Goal: Navigation & Orientation: Find specific page/section

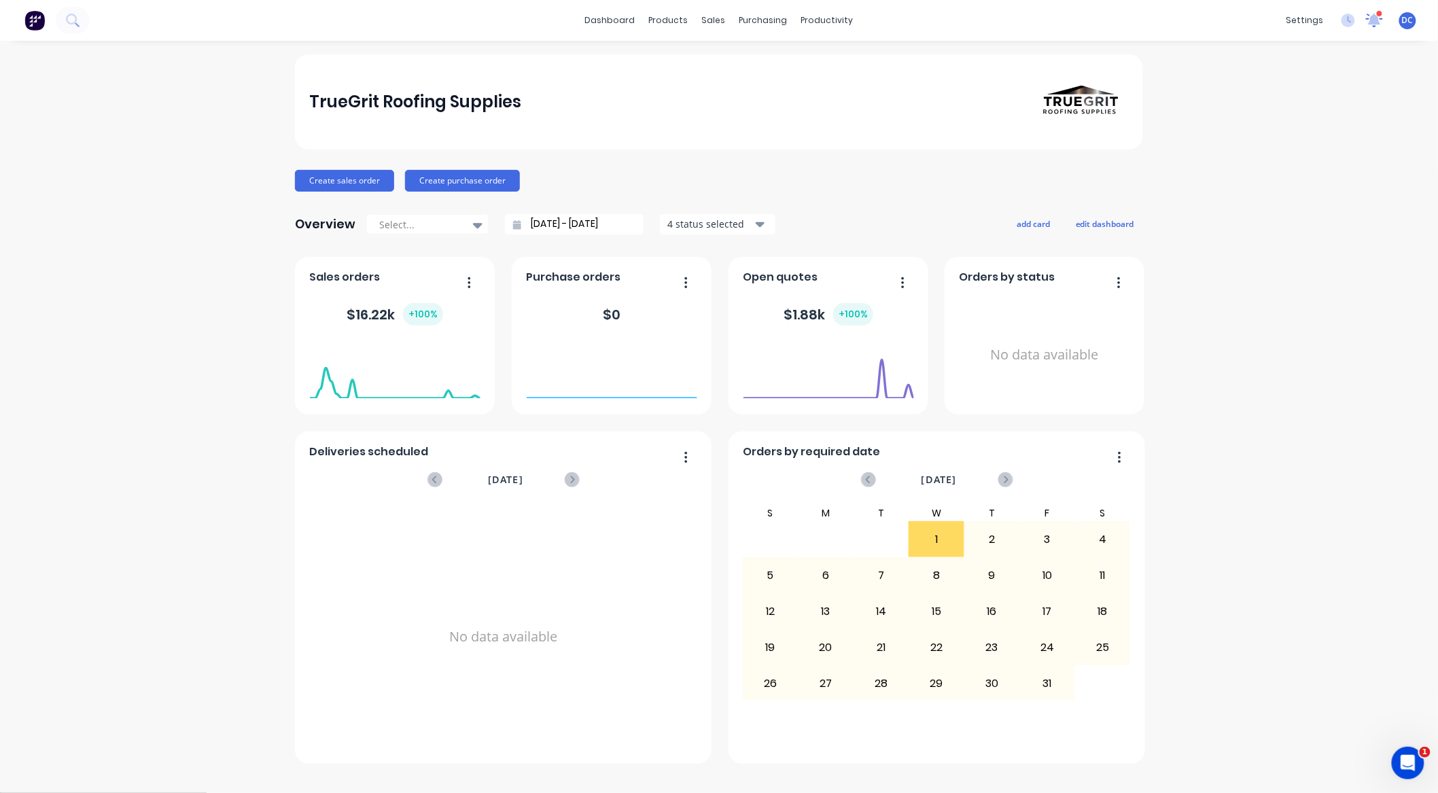
click at [1130, 21] on icon at bounding box center [1374, 18] width 14 height 13
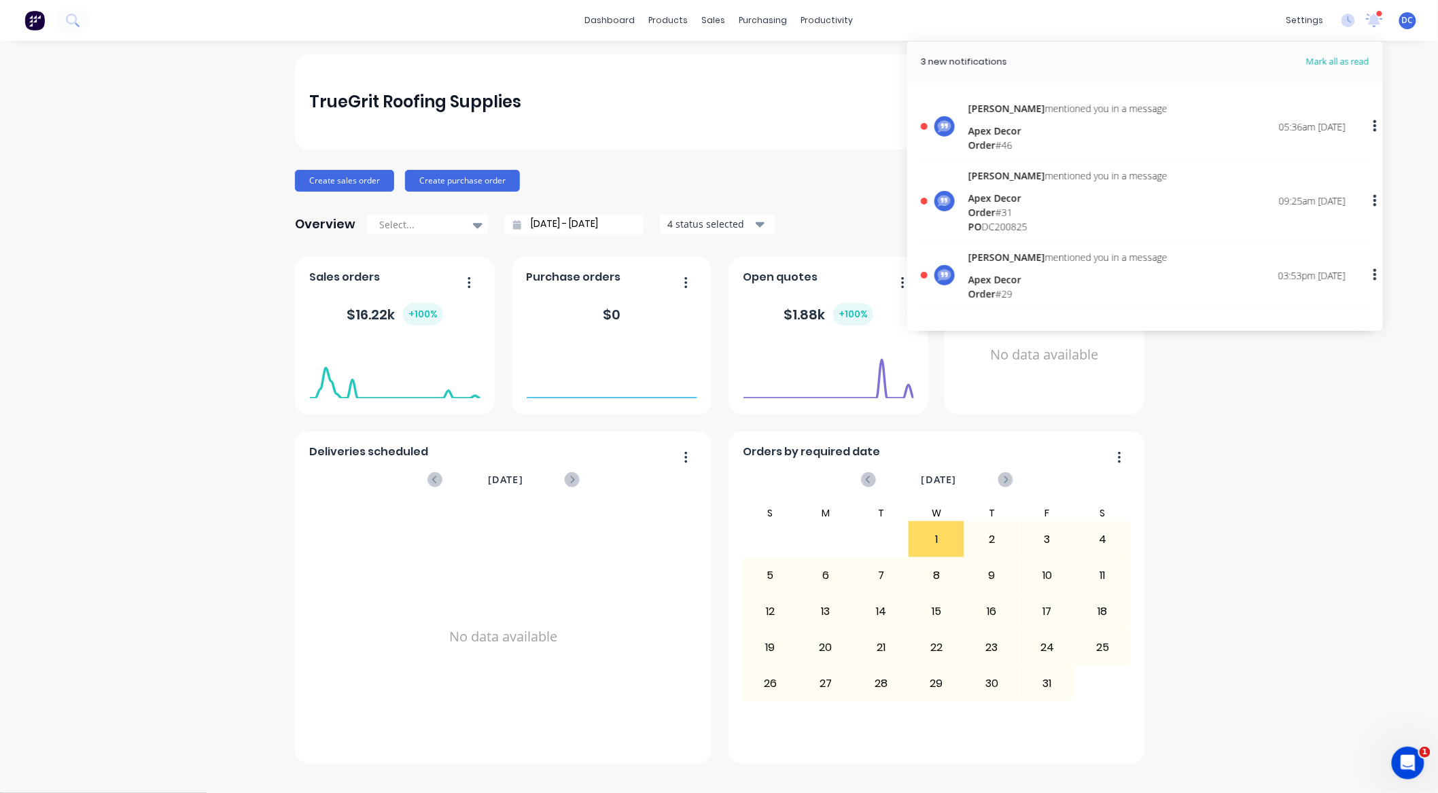
click at [1130, 53] on header "3 new notifications [PERSON_NAME] all as read" at bounding box center [1145, 61] width 476 height 41
click at [1130, 60] on span "Mark all as read" at bounding box center [1313, 62] width 112 height 14
click at [1130, 64] on span "Mark all as read" at bounding box center [1313, 62] width 112 height 14
click at [1130, 59] on span "Mark all as read" at bounding box center [1313, 62] width 112 height 14
click at [1130, 63] on span "Mark all as read" at bounding box center [1313, 62] width 112 height 14
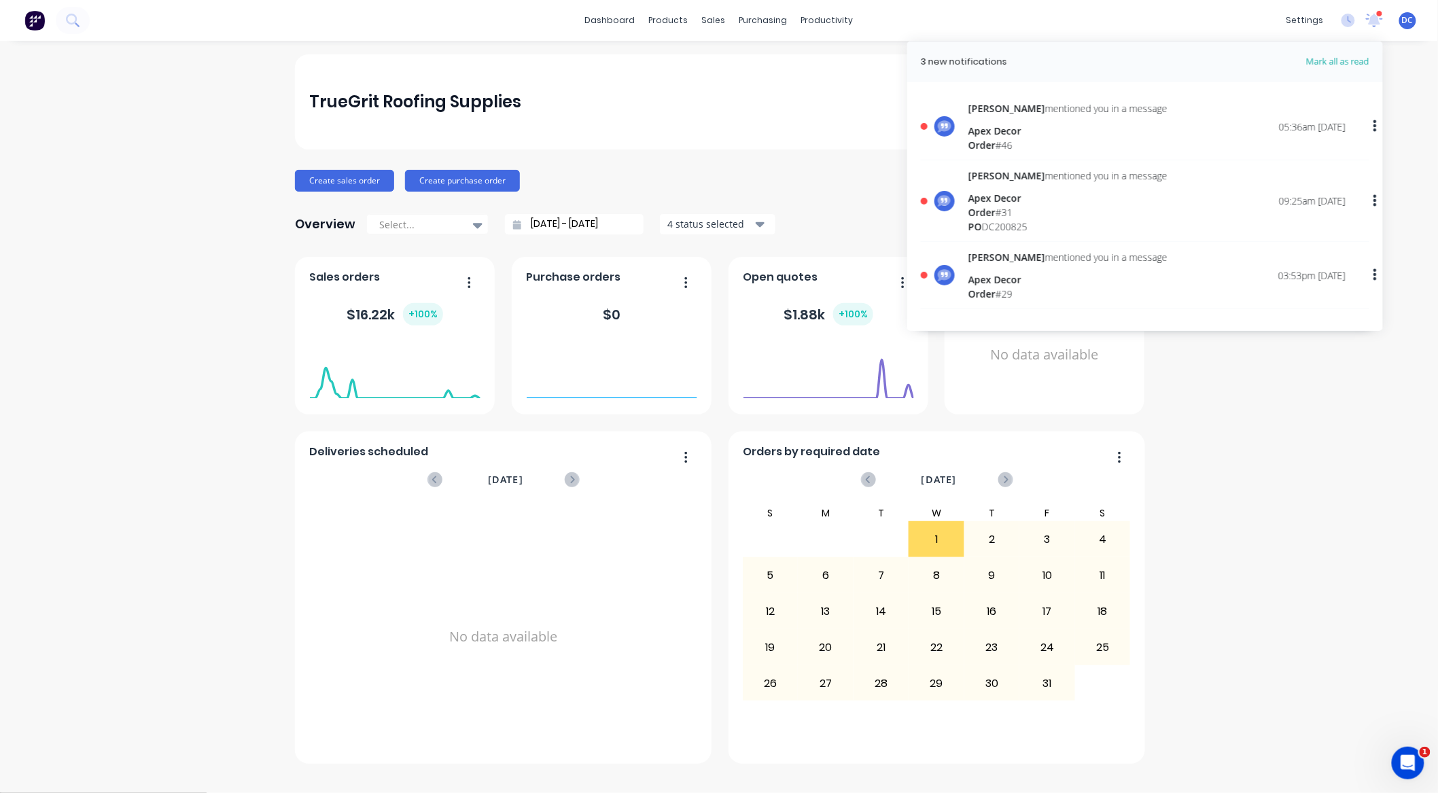
click at [1130, 63] on span "Mark all as read" at bounding box center [1313, 62] width 112 height 14
click at [1130, 24] on icon at bounding box center [1374, 19] width 12 height 12
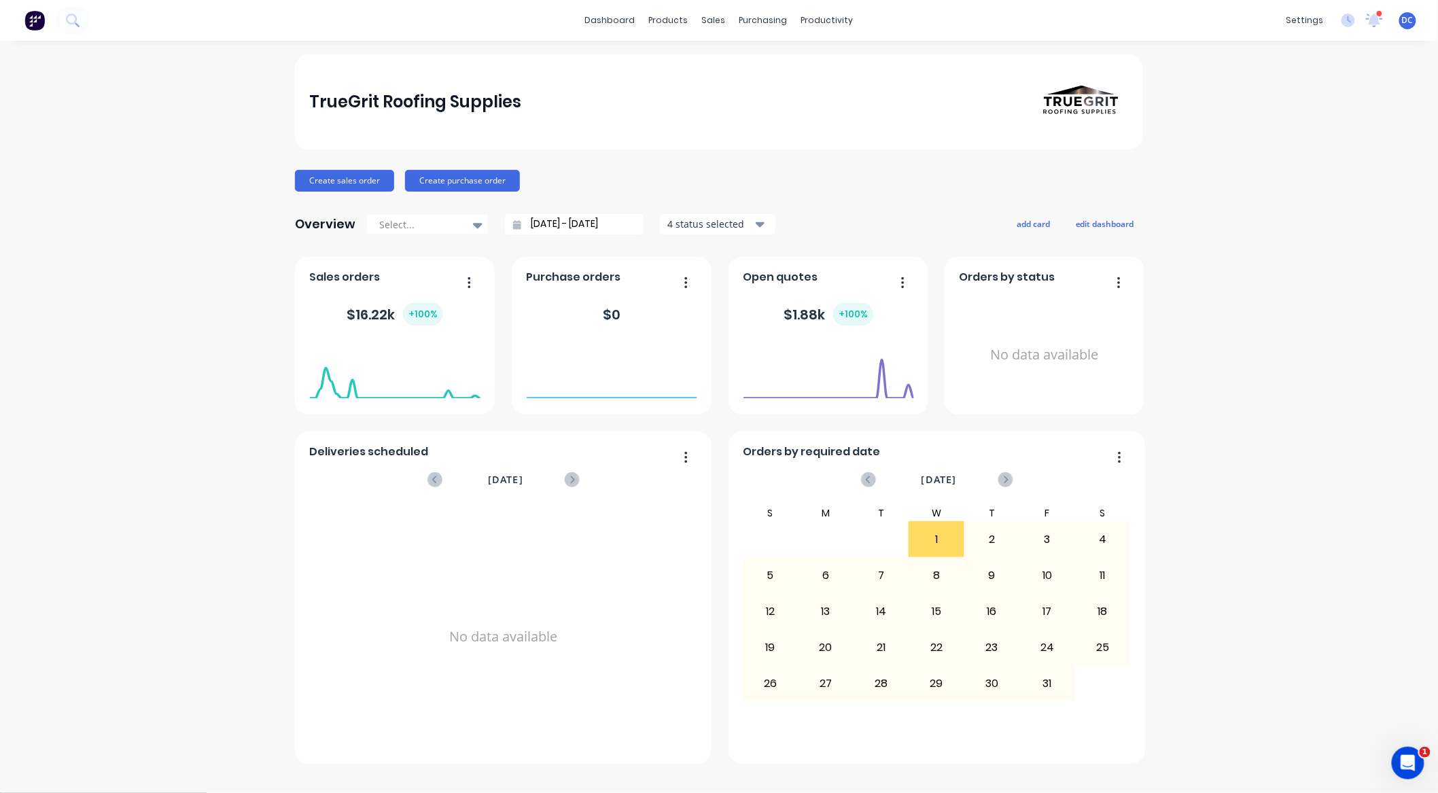
click at [1130, 165] on div "TrueGrit Roofing Supplies Create sales order Create purchase order Overview Sel…" at bounding box center [719, 416] width 1438 height 725
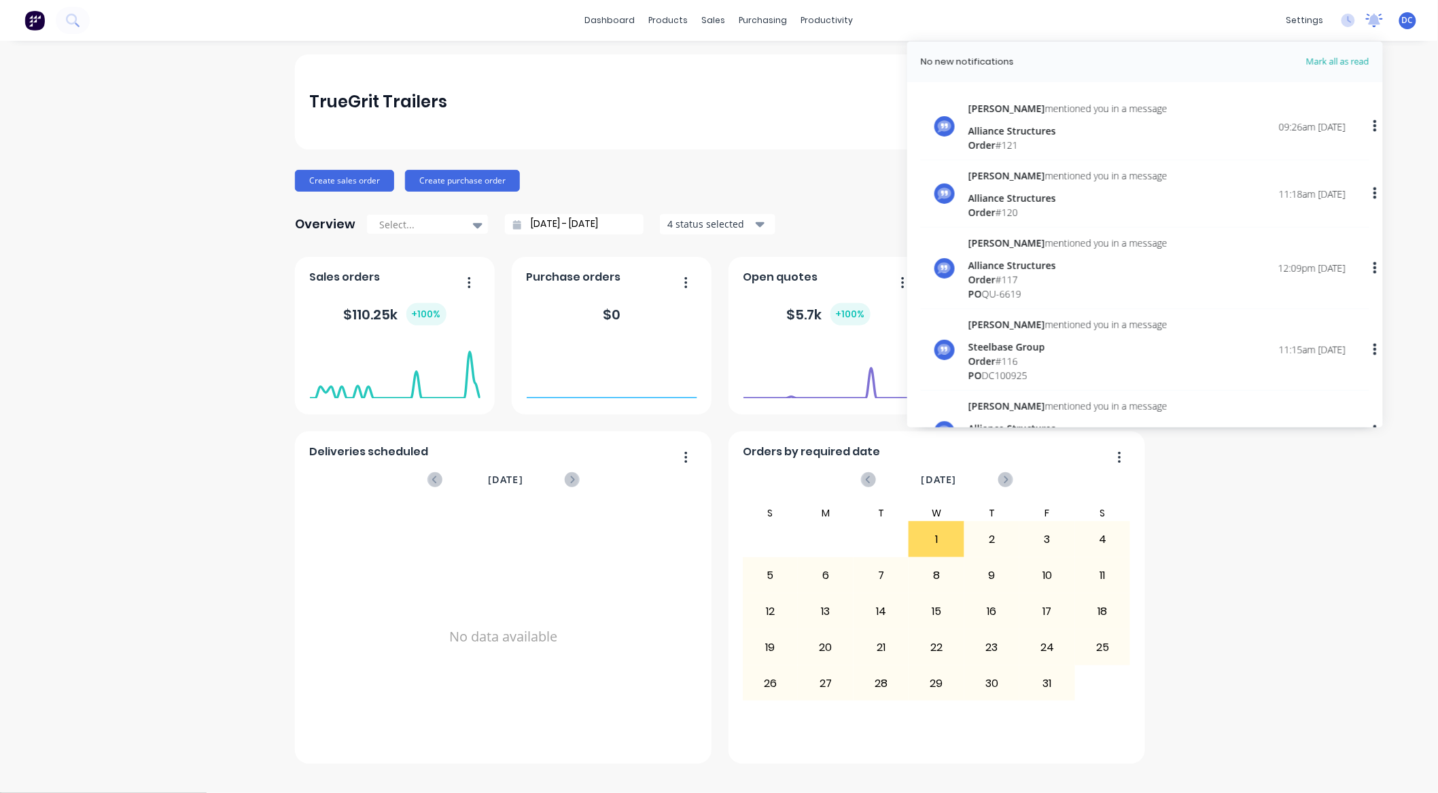
click at [1379, 25] on icon at bounding box center [1374, 21] width 17 height 14
